Goal: Task Accomplishment & Management: Manage account settings

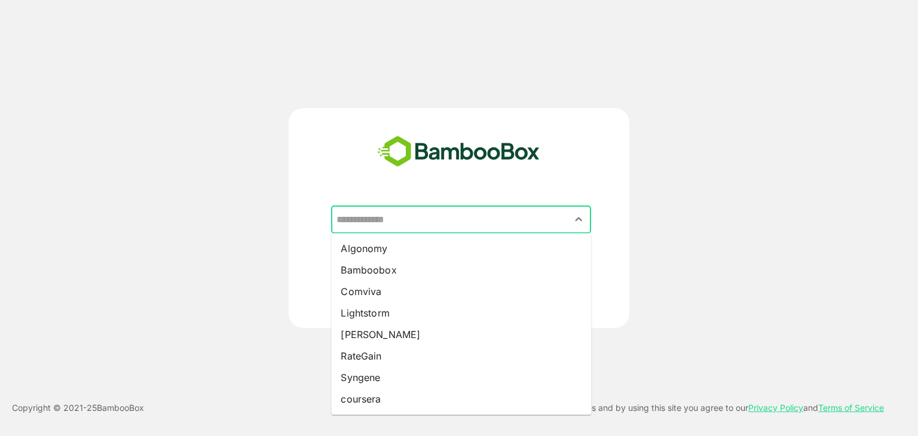
click at [434, 223] on input "text" at bounding box center [460, 220] width 255 height 23
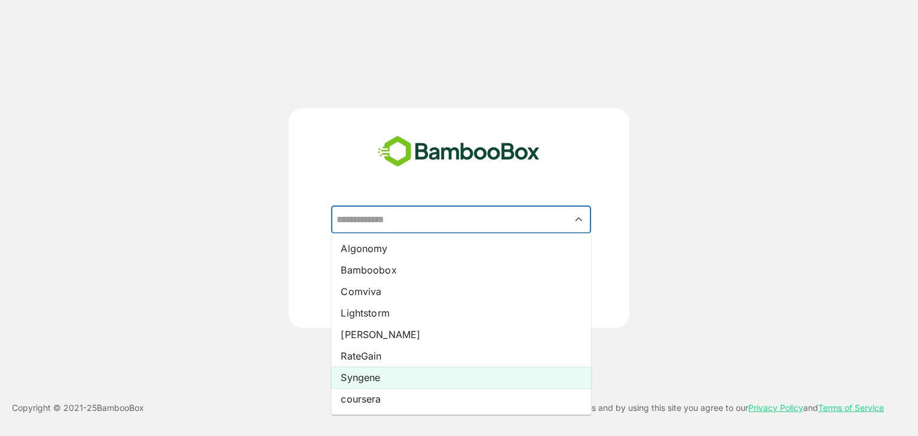
click at [385, 373] on li "Syngene" at bounding box center [461, 378] width 260 height 22
type input "*******"
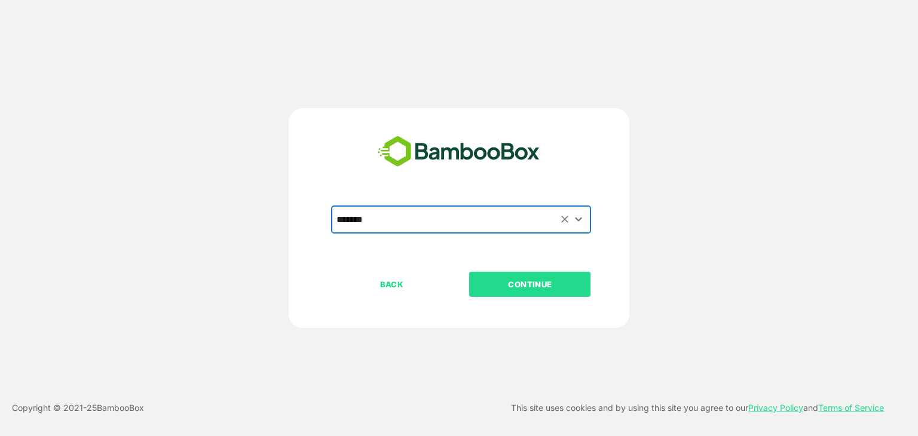
click at [509, 284] on p "CONTINUE" at bounding box center [530, 284] width 120 height 13
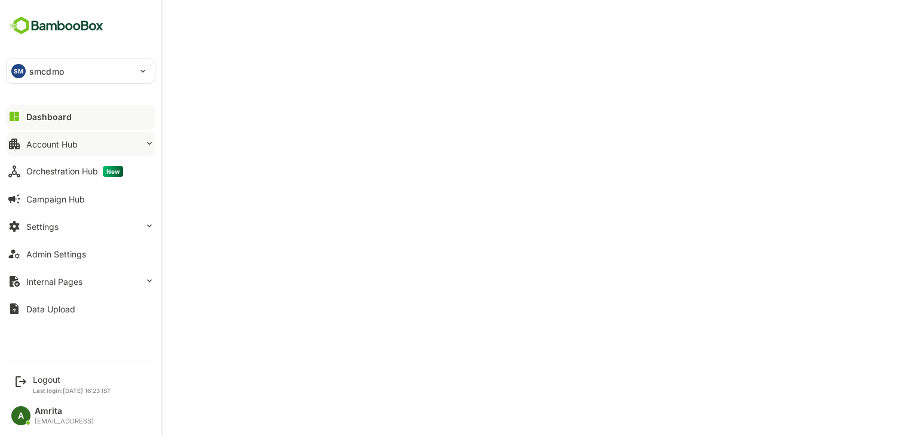
click at [51, 146] on div "Account Hub" at bounding box center [51, 144] width 51 height 10
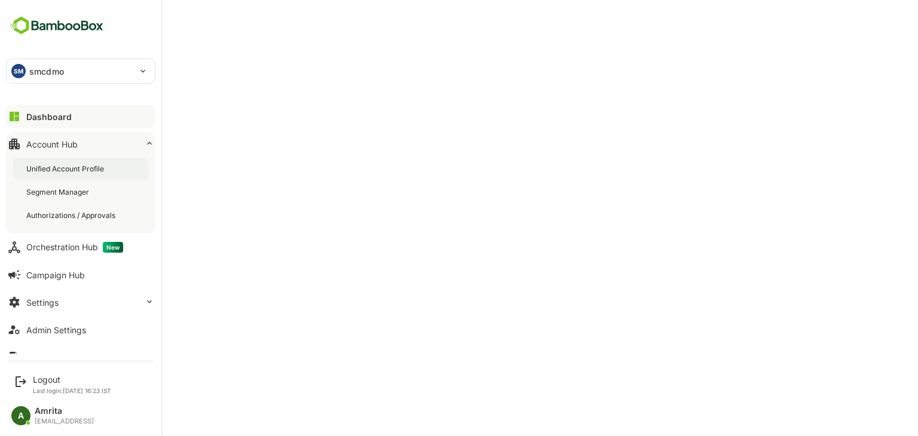
click at [73, 169] on div "Unified Account Profile" at bounding box center [66, 169] width 80 height 10
click at [51, 116] on div "Dashboard" at bounding box center [47, 117] width 43 height 10
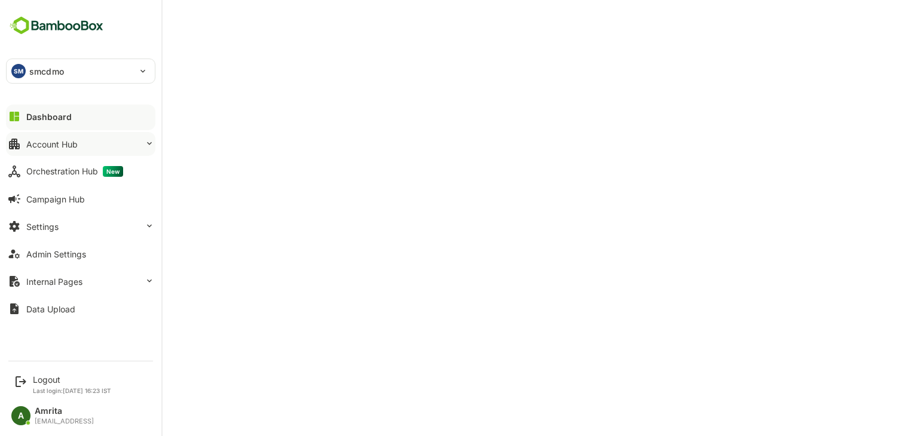
click at [85, 149] on button "Account Hub" at bounding box center [80, 144] width 149 height 24
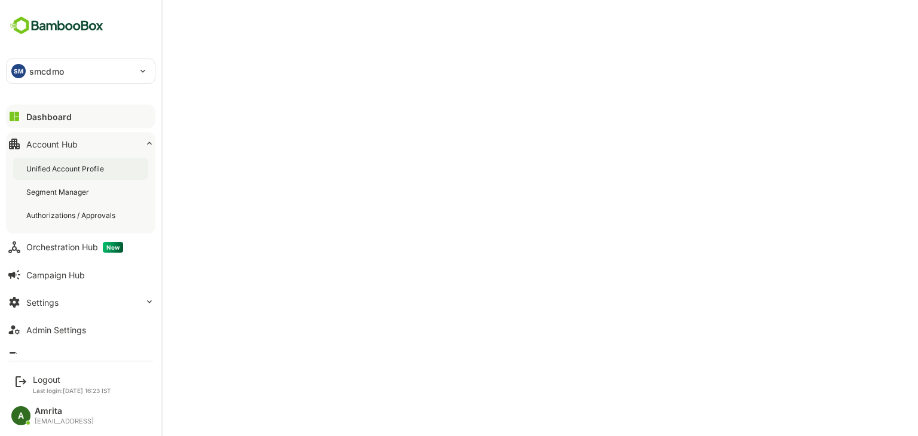
click at [76, 170] on div "Unified Account Profile" at bounding box center [66, 169] width 80 height 10
click at [65, 121] on div "Dashboard" at bounding box center [47, 117] width 43 height 10
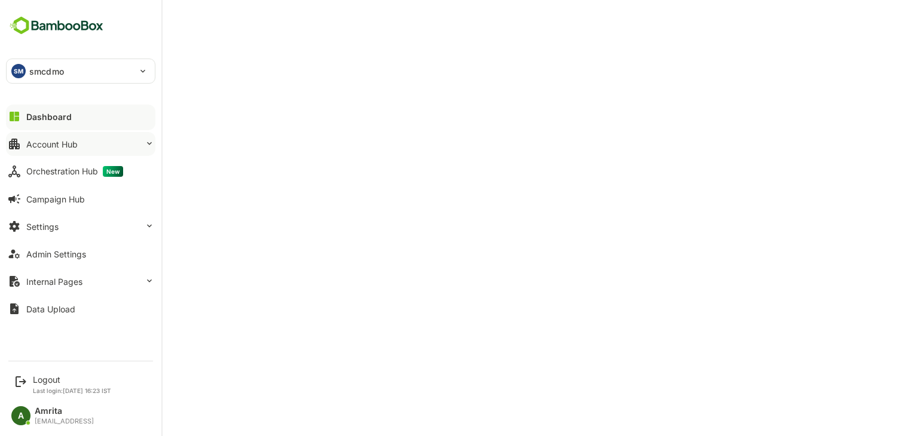
click at [39, 148] on div "Account Hub" at bounding box center [51, 144] width 51 height 10
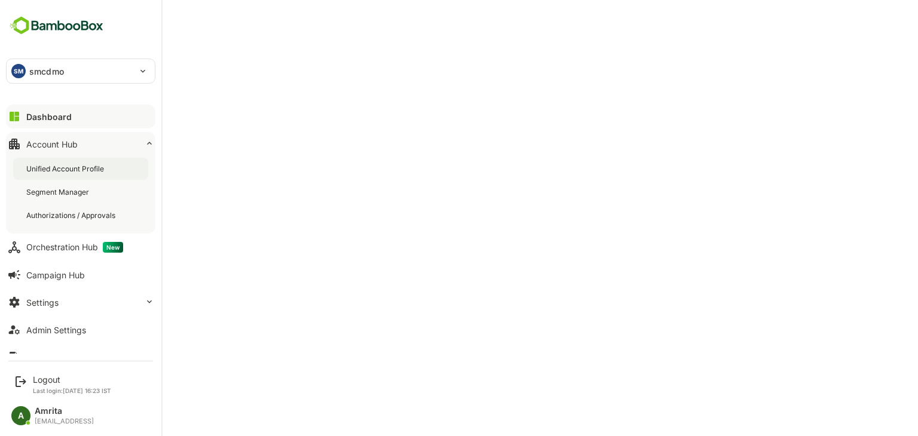
click at [55, 172] on div "Unified Account Profile" at bounding box center [66, 169] width 80 height 10
click at [122, 66] on div "SM smcdmo" at bounding box center [74, 71] width 134 height 24
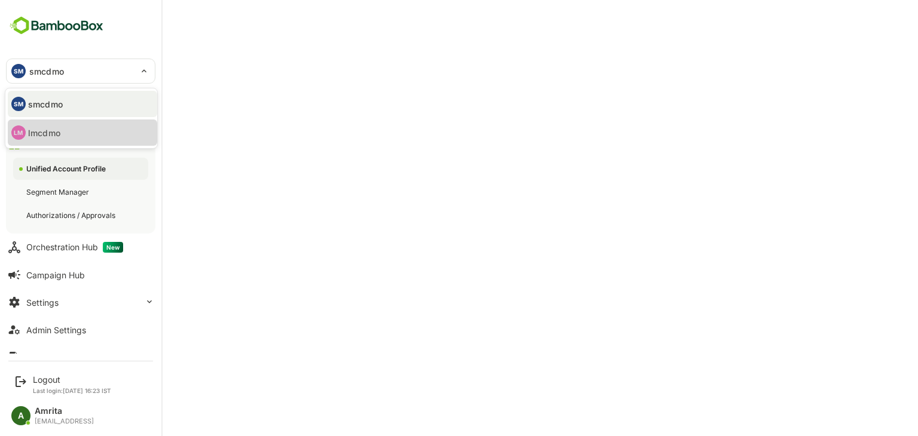
click at [69, 126] on li "LM lmcdmo" at bounding box center [82, 133] width 149 height 26
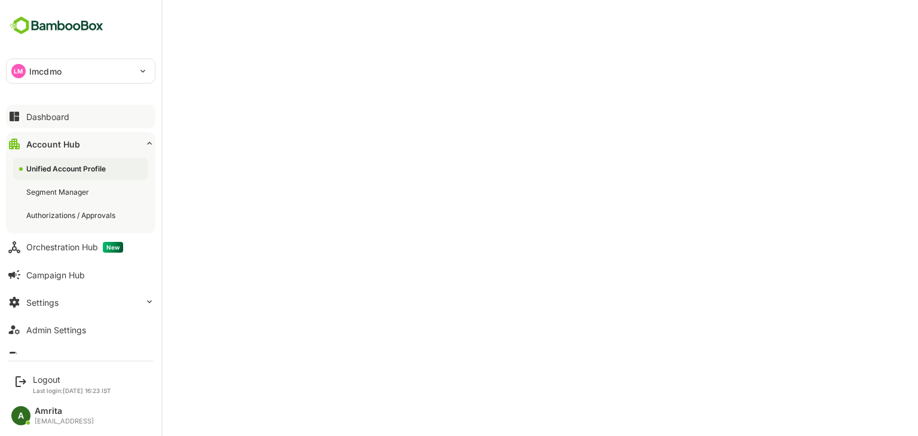
click at [93, 68] on div "LM lmcdmo" at bounding box center [74, 71] width 134 height 24
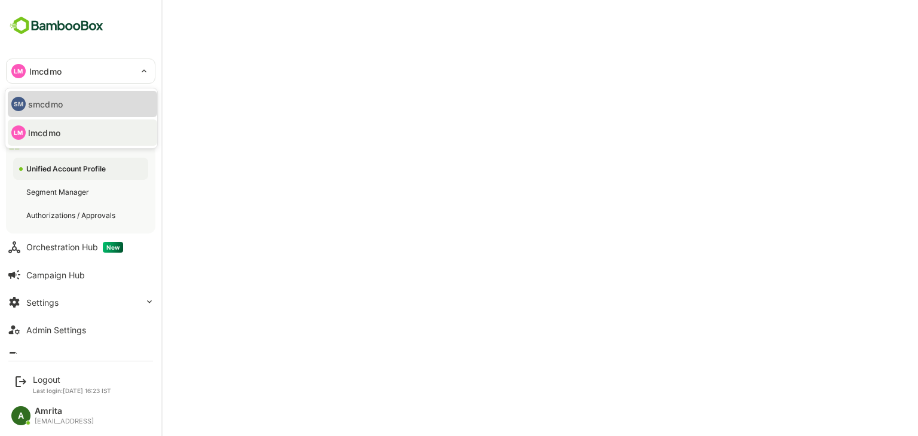
click at [76, 101] on li "SM smcdmo" at bounding box center [82, 104] width 149 height 26
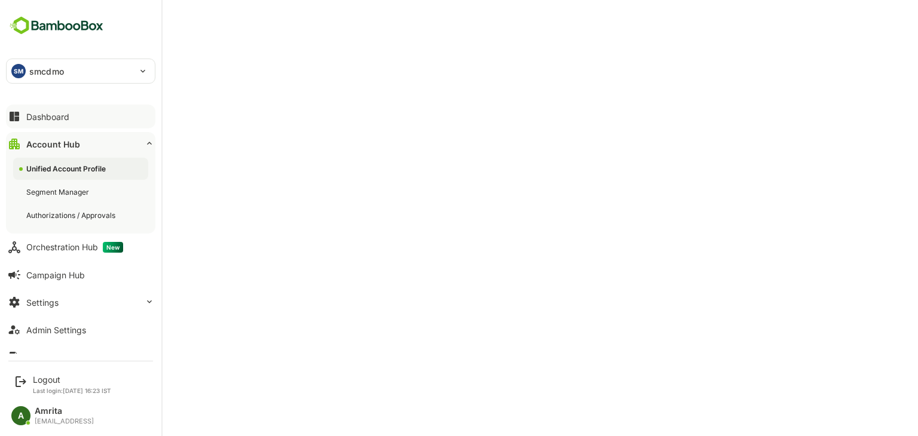
click at [22, 76] on div "SM" at bounding box center [18, 71] width 14 height 14
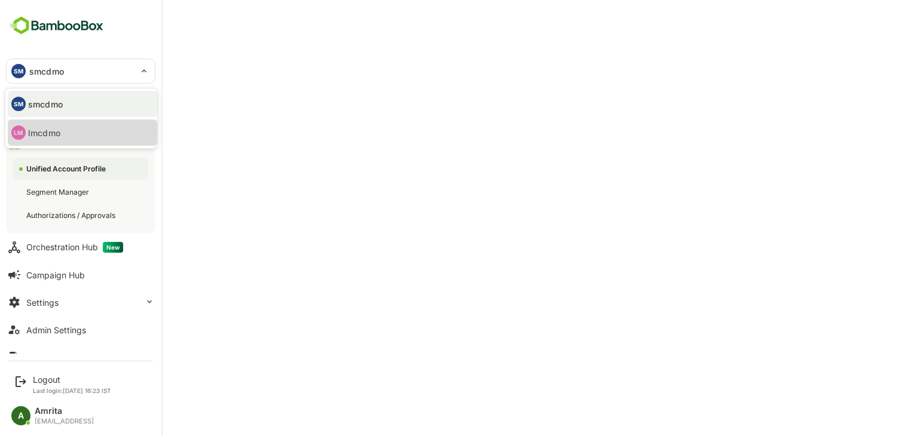
click at [44, 136] on p "lmcdmo" at bounding box center [44, 133] width 32 height 13
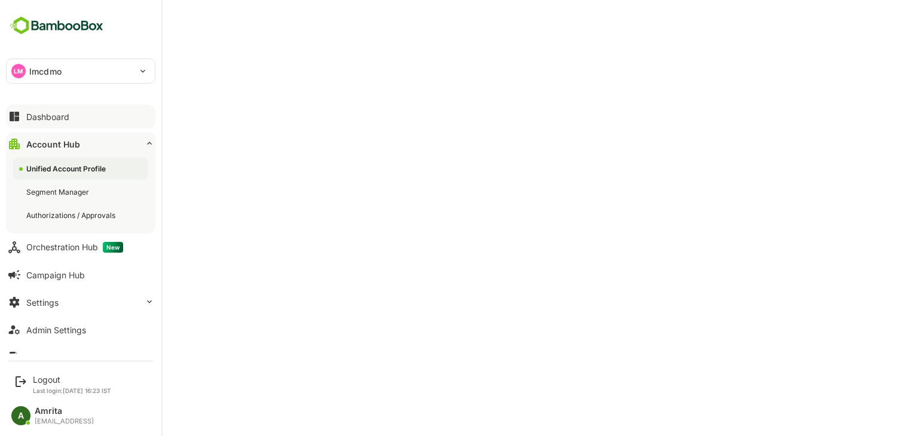
scroll to position [44, 0]
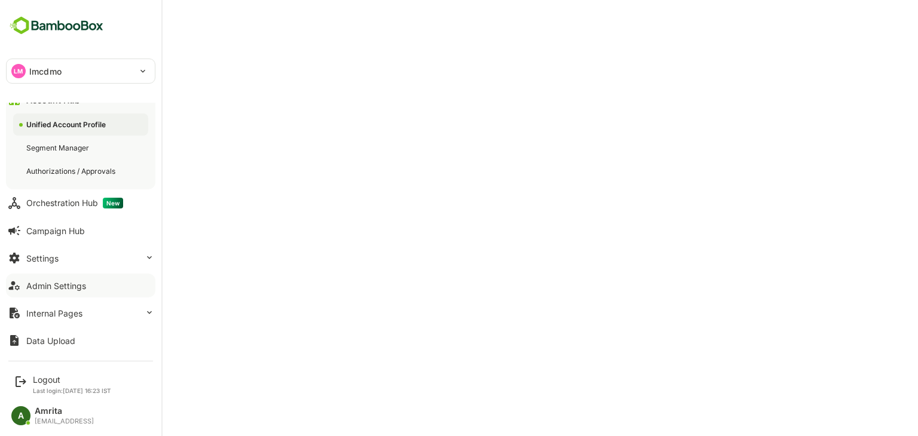
click at [55, 285] on div "Admin Settings" at bounding box center [56, 286] width 60 height 10
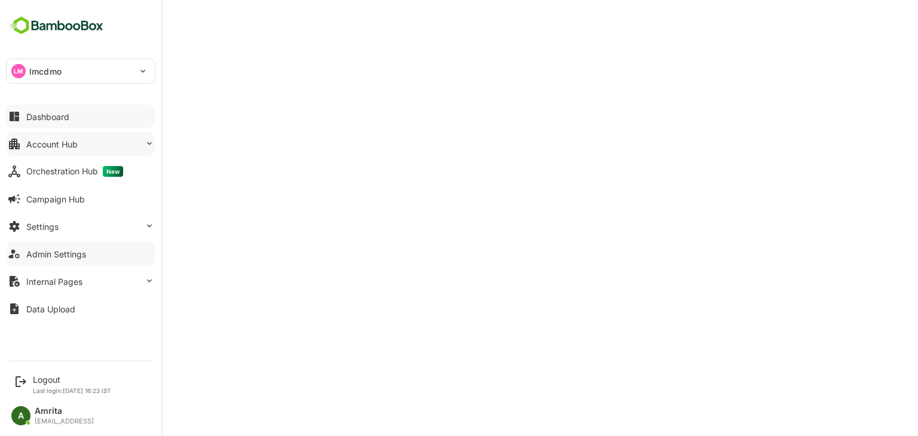
click at [35, 135] on button "Account Hub" at bounding box center [80, 144] width 149 height 24
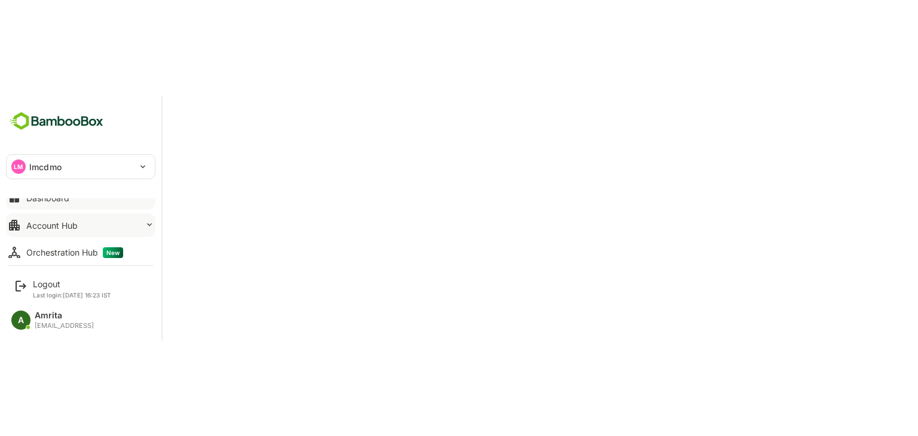
scroll to position [16, 0]
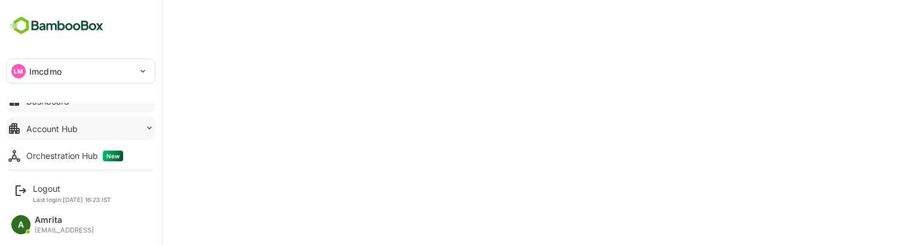
click at [57, 127] on div "Account Hub" at bounding box center [51, 129] width 51 height 10
click at [63, 149] on div "Unified Account Profile" at bounding box center [66, 153] width 80 height 10
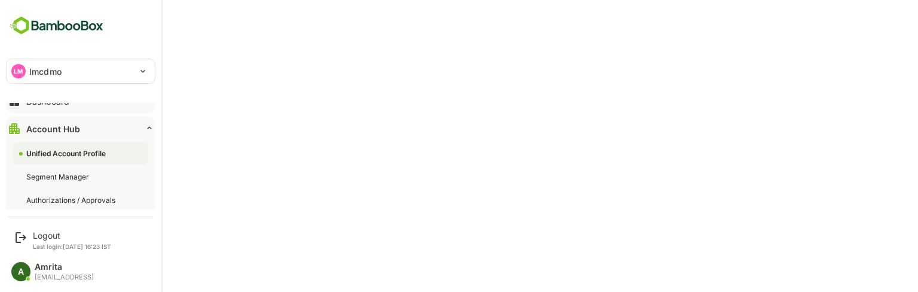
click at [22, 71] on div "LM" at bounding box center [18, 71] width 14 height 14
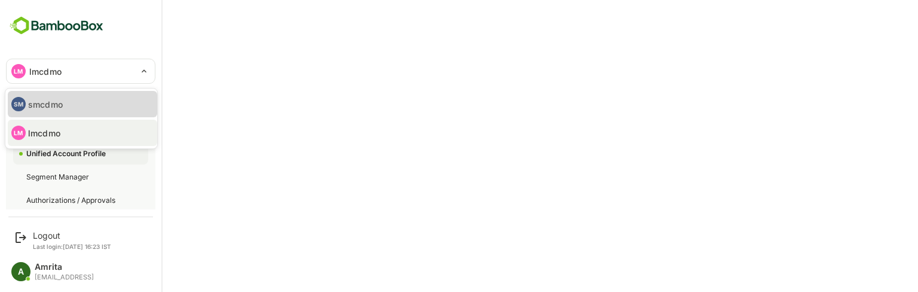
click at [67, 99] on li "SM smcdmo" at bounding box center [82, 104] width 149 height 26
type input "******"
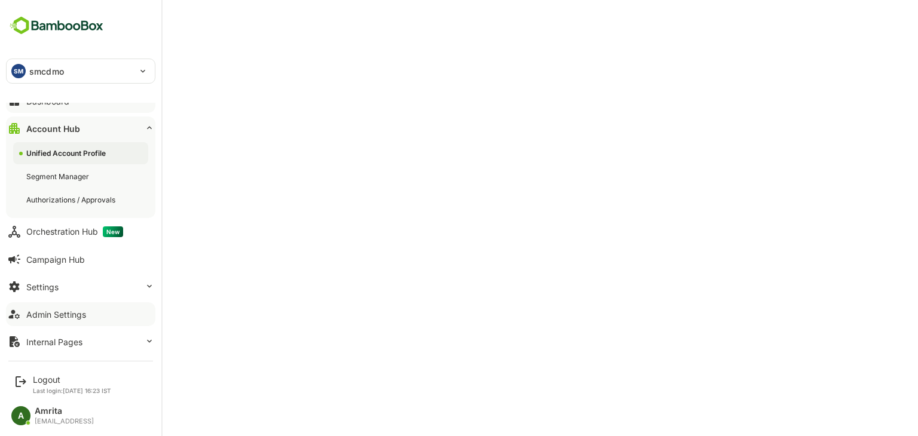
click at [29, 69] on p "smcdmo" at bounding box center [46, 71] width 35 height 13
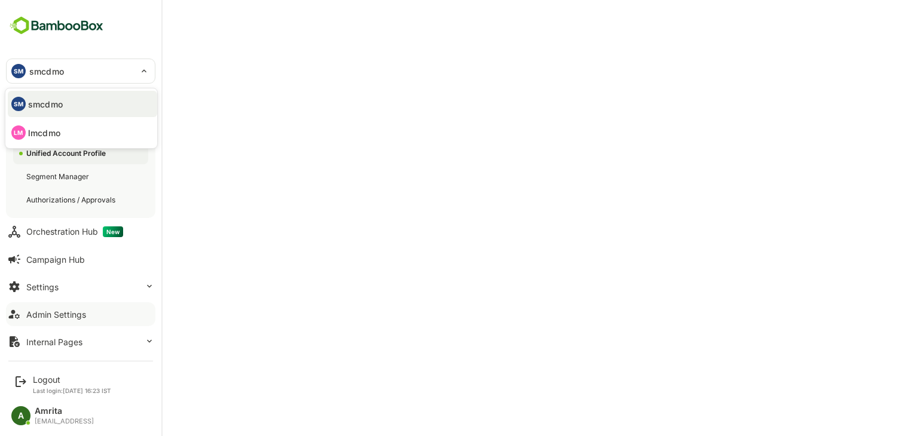
click at [478, 65] on div at bounding box center [459, 218] width 918 height 436
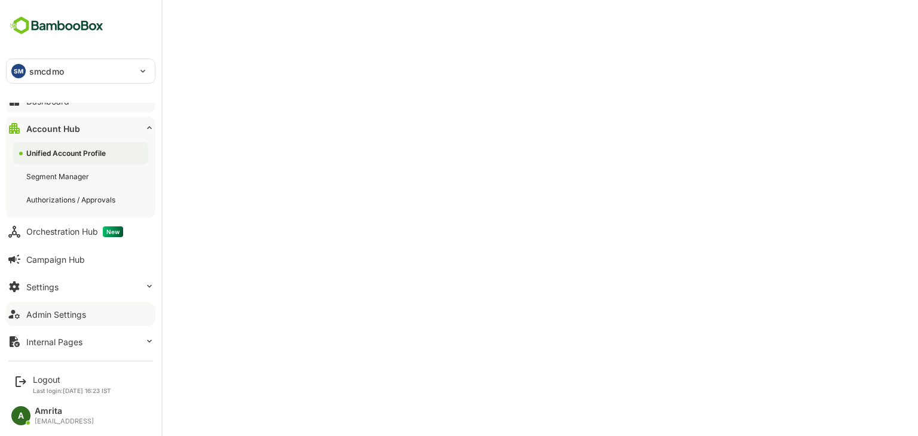
click at [53, 68] on p "smcdmo" at bounding box center [46, 71] width 35 height 13
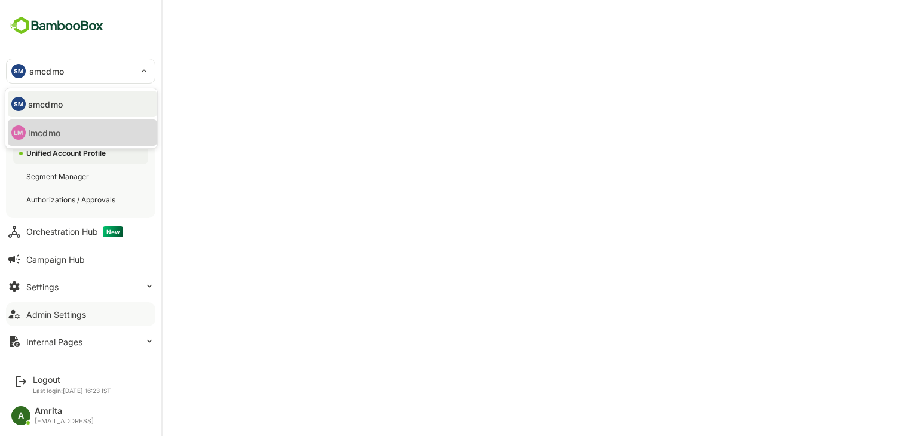
click at [57, 137] on p "lmcdmo" at bounding box center [44, 133] width 32 height 13
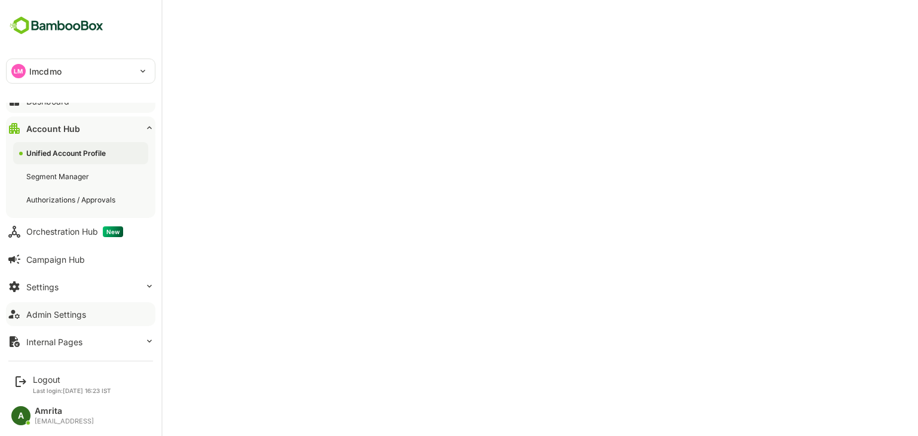
click at [32, 71] on p "lmcdmo" at bounding box center [45, 71] width 32 height 13
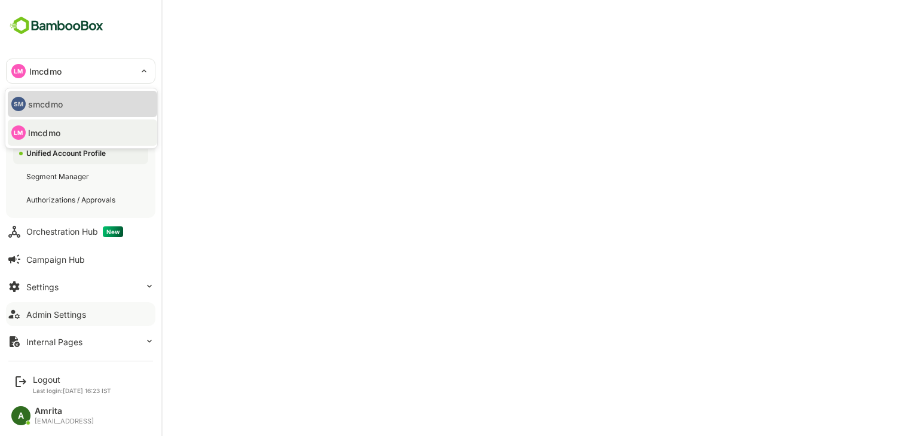
click at [56, 104] on p "smcdmo" at bounding box center [45, 104] width 35 height 13
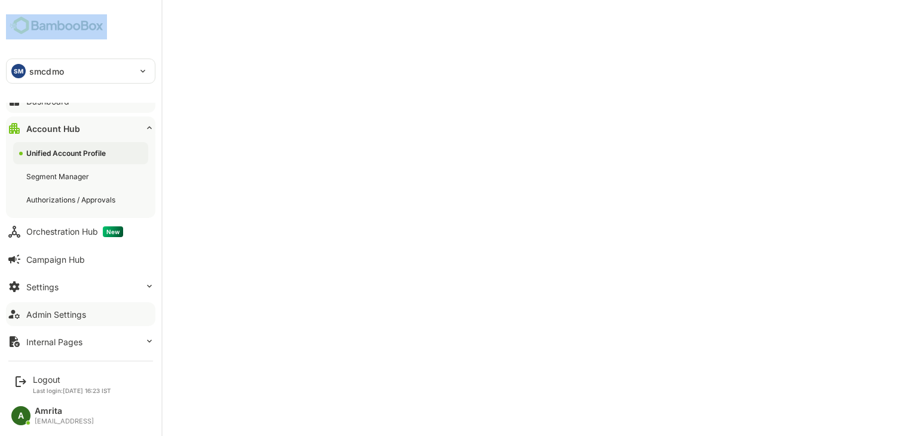
drag, startPoint x: 52, startPoint y: 68, endPoint x: 128, endPoint y: 38, distance: 81.6
click at [128, 38] on div "SM smcdmo ****** Dashboard Account Hub Unified Account Profile Segment Manager …" at bounding box center [80, 177] width 161 height 354
click at [143, 72] on div "SM smcdmo" at bounding box center [81, 71] width 148 height 24
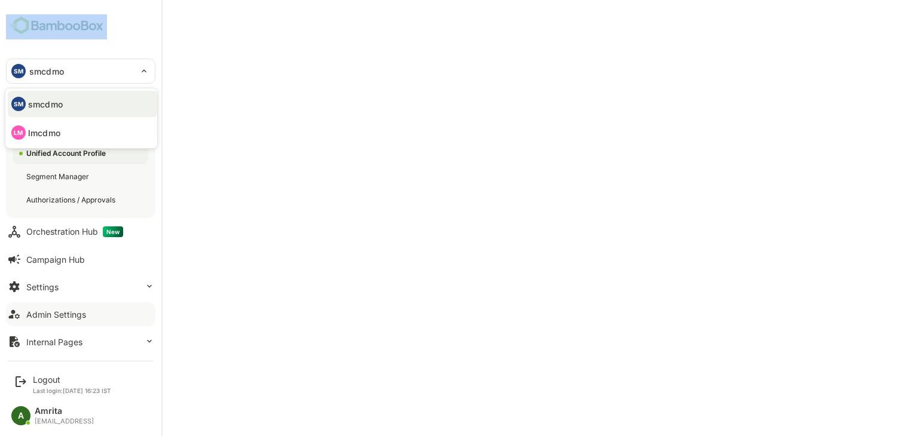
click at [119, 128] on li "LM lmcdmo" at bounding box center [82, 133] width 149 height 26
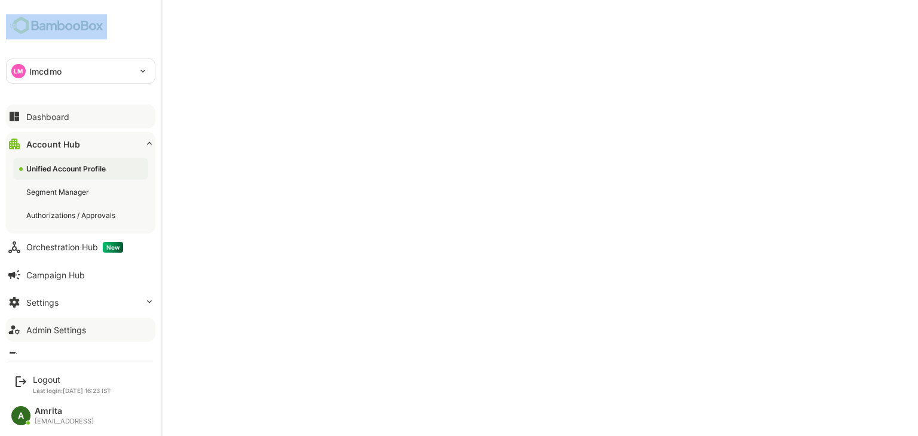
click at [69, 121] on button "Dashboard" at bounding box center [80, 117] width 149 height 24
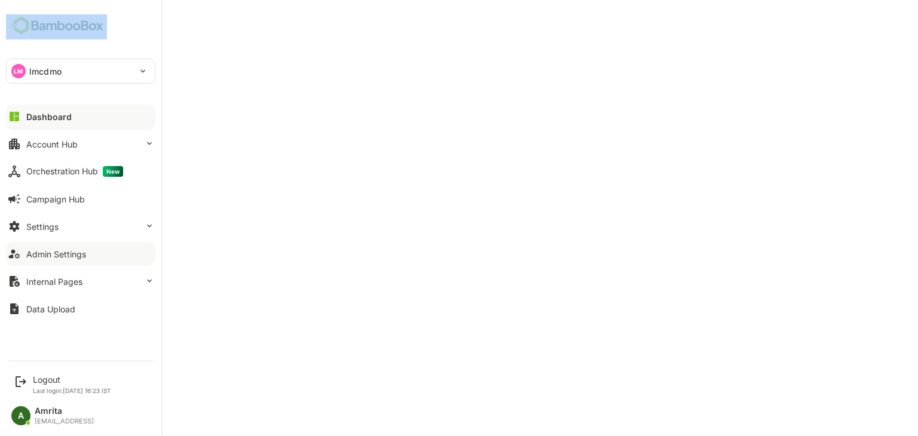
click at [76, 74] on div "LM lmcdmo" at bounding box center [74, 71] width 134 height 24
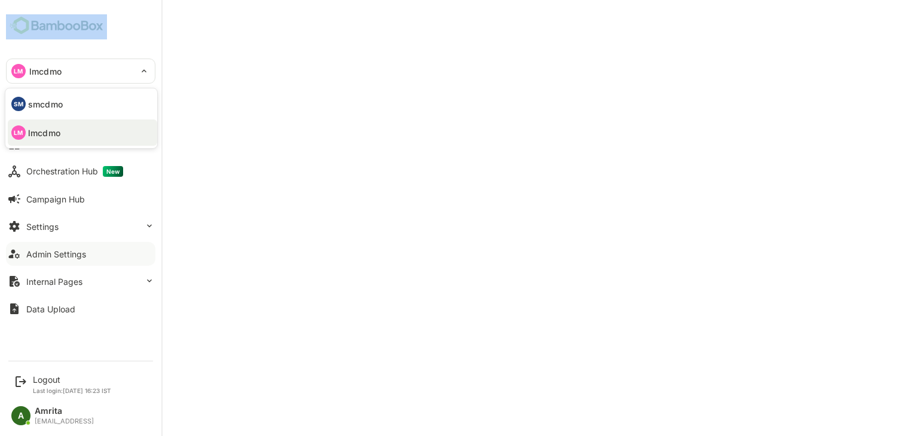
click at [76, 109] on li "SM smcdmo" at bounding box center [82, 104] width 149 height 26
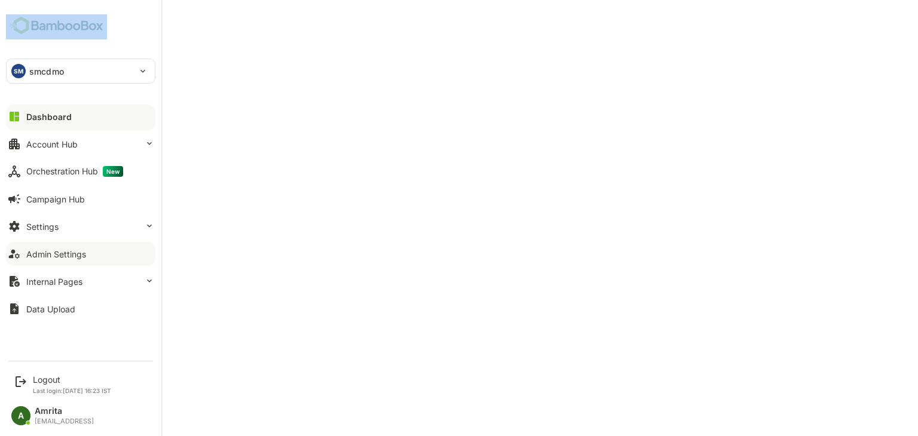
click at [39, 118] on div "Dashboard" at bounding box center [48, 117] width 45 height 10
